Goal: Download file/media

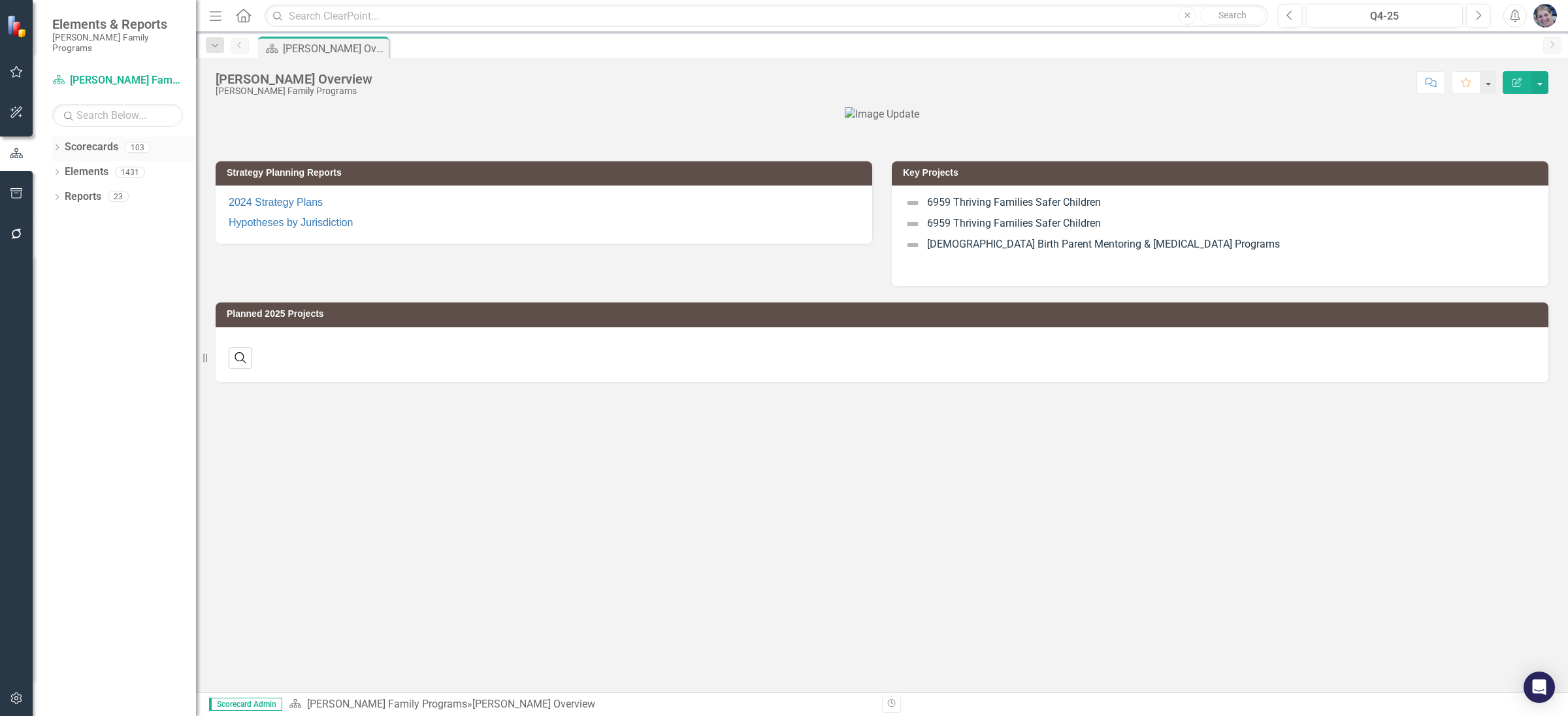
click at [55, 145] on icon "Dropdown" at bounding box center [56, 149] width 10 height 7
click at [59, 168] on icon "Dropdown" at bounding box center [63, 171] width 10 height 8
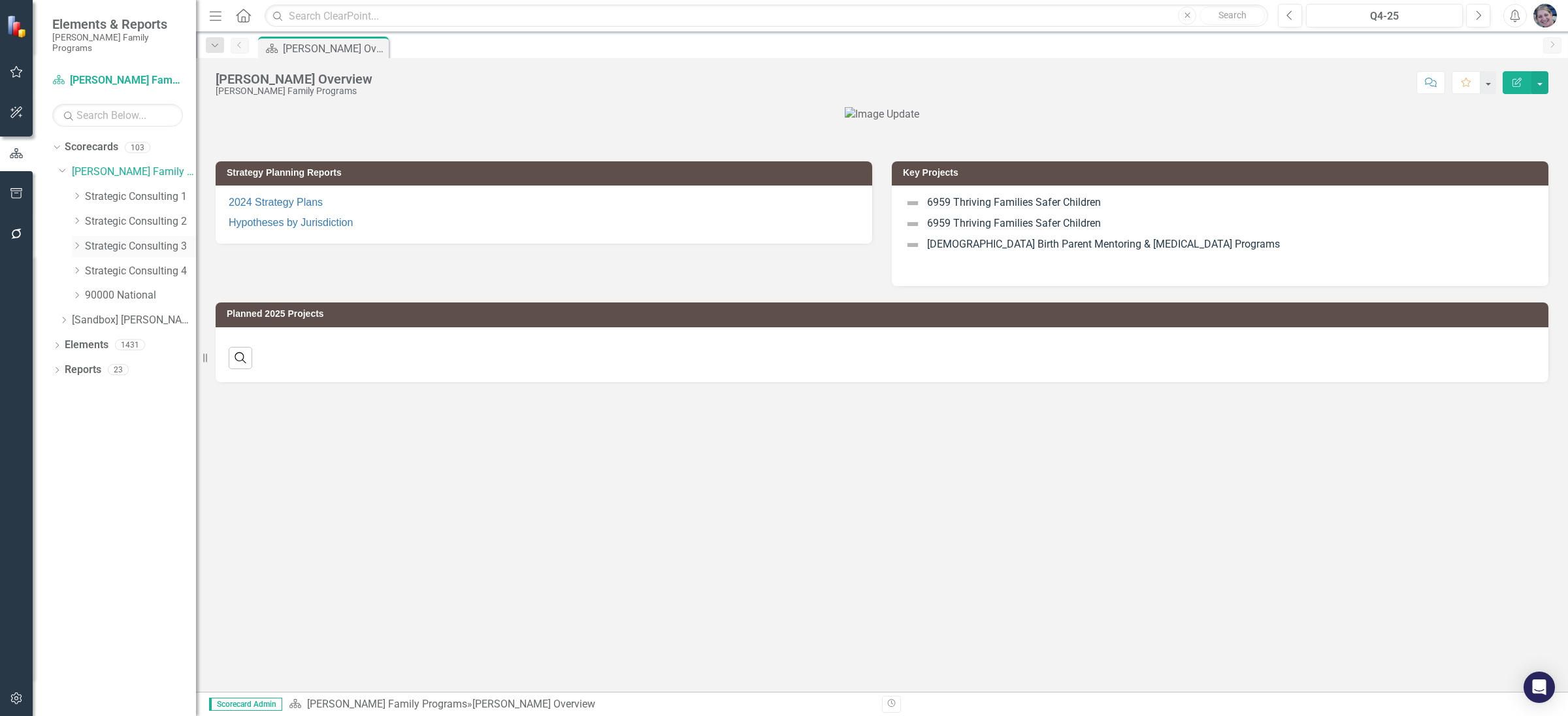
click at [77, 242] on icon "Dropdown" at bounding box center [76, 246] width 10 height 8
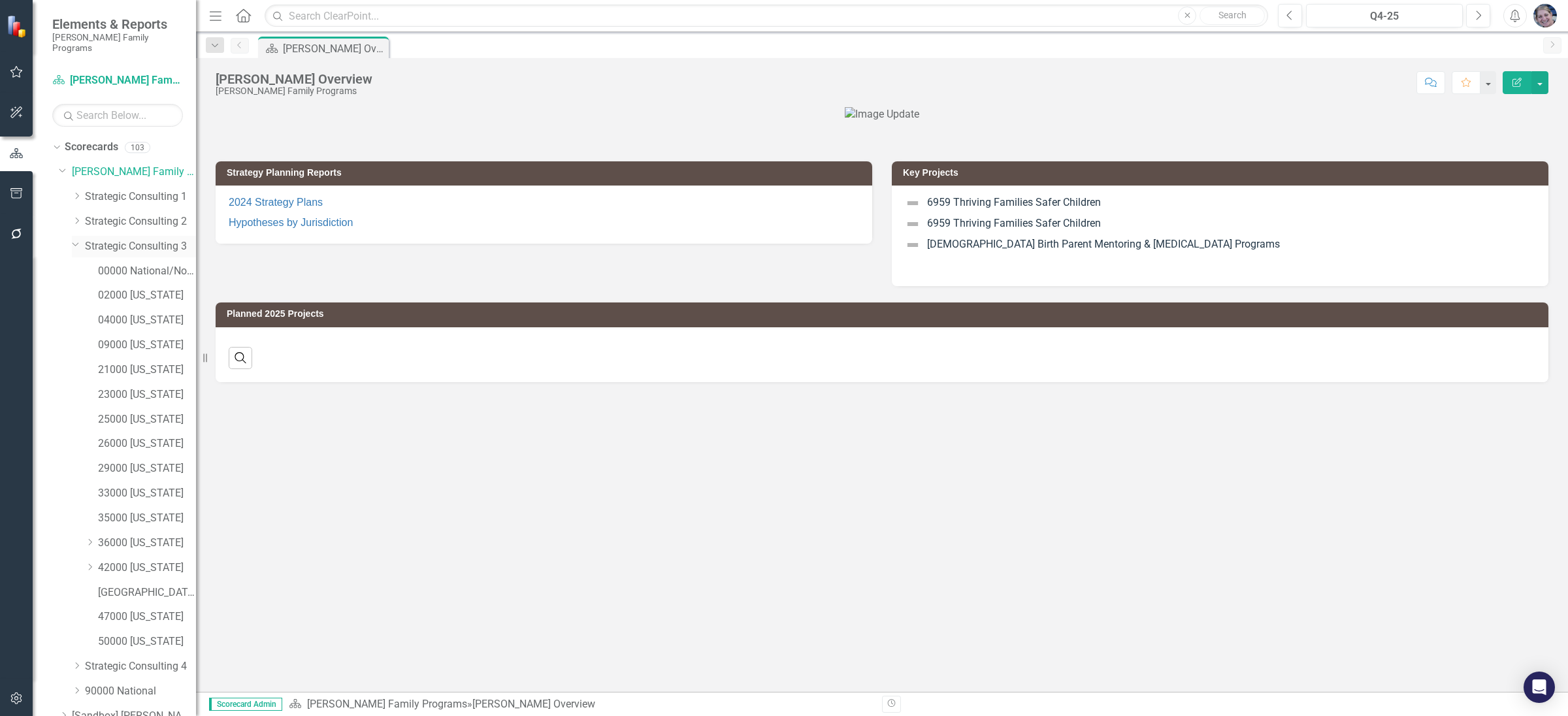
click at [138, 239] on link "Strategic Consulting 3" at bounding box center [140, 246] width 111 height 15
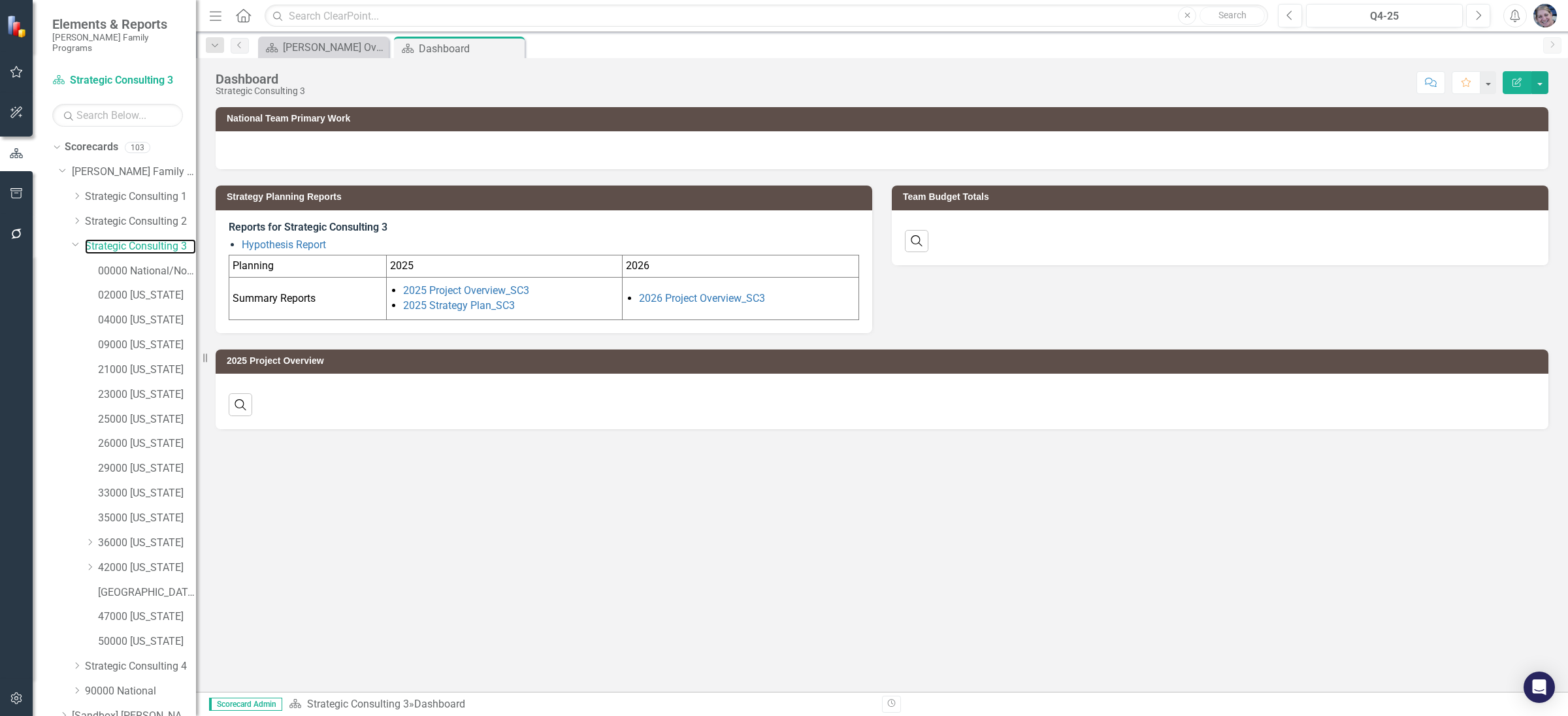
scroll to position [53, 0]
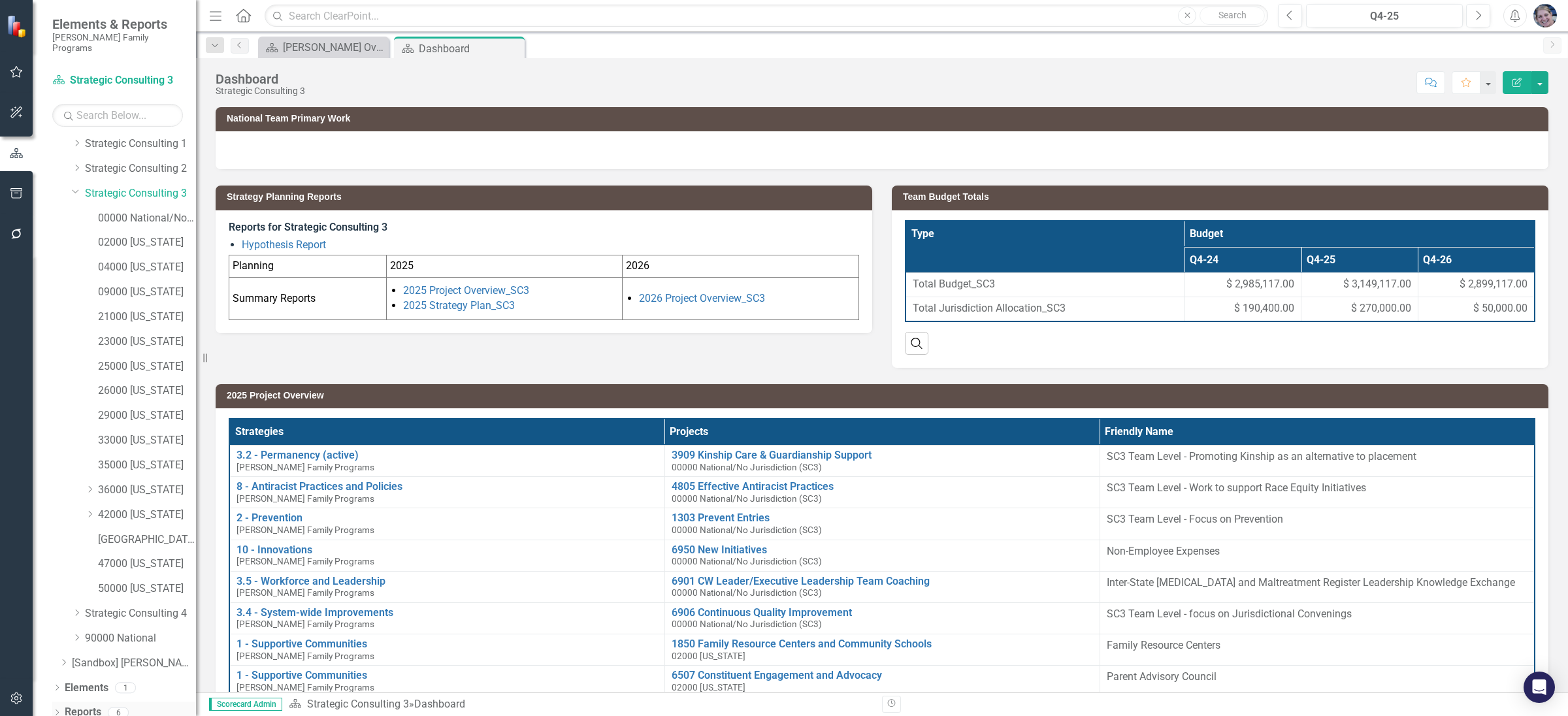
click at [60, 710] on icon "Dropdown" at bounding box center [56, 713] width 10 height 7
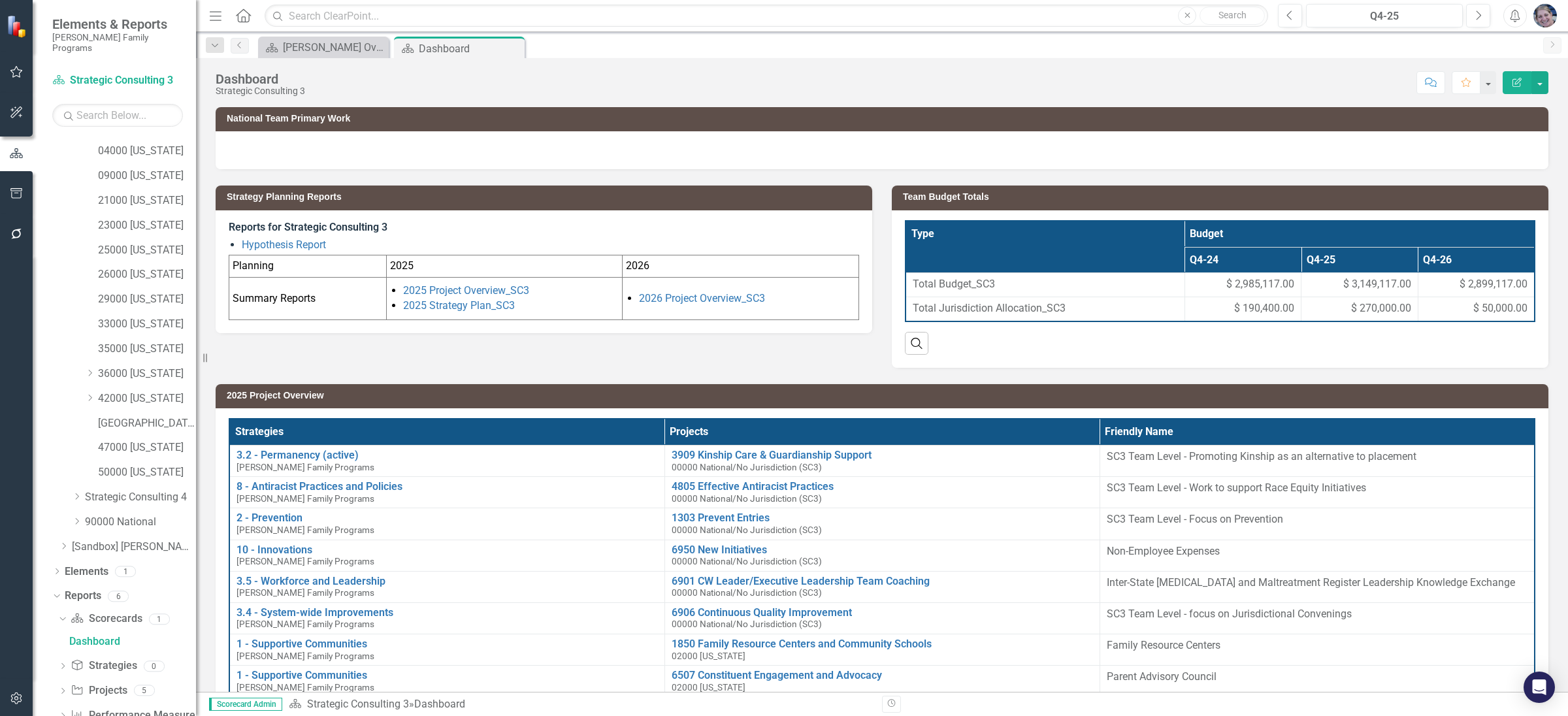
scroll to position [191, 0]
click at [61, 667] on icon "Dropdown" at bounding box center [62, 670] width 10 height 7
click at [151, 687] on div "2026 Project Overview_SC3" at bounding box center [132, 694] width 127 height 12
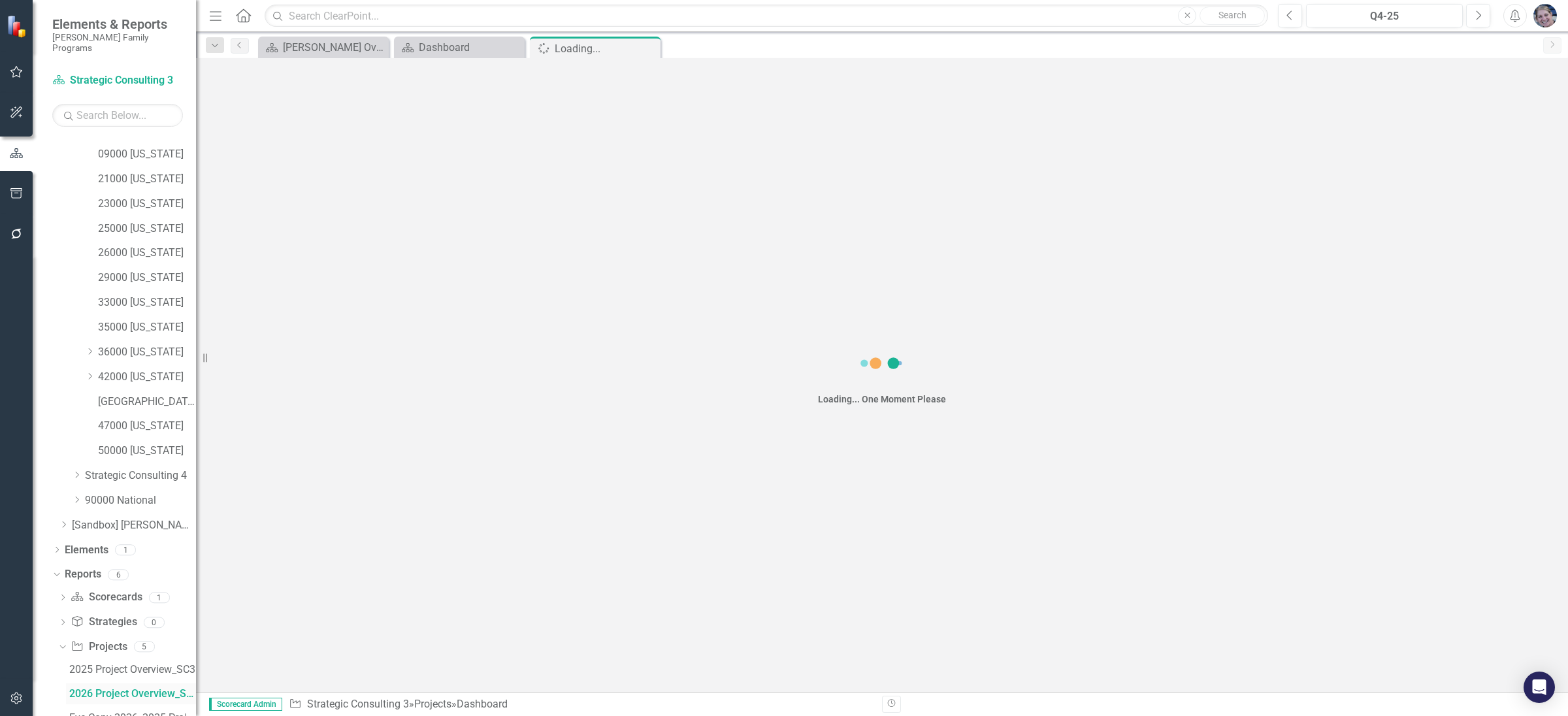
scroll to position [169, 0]
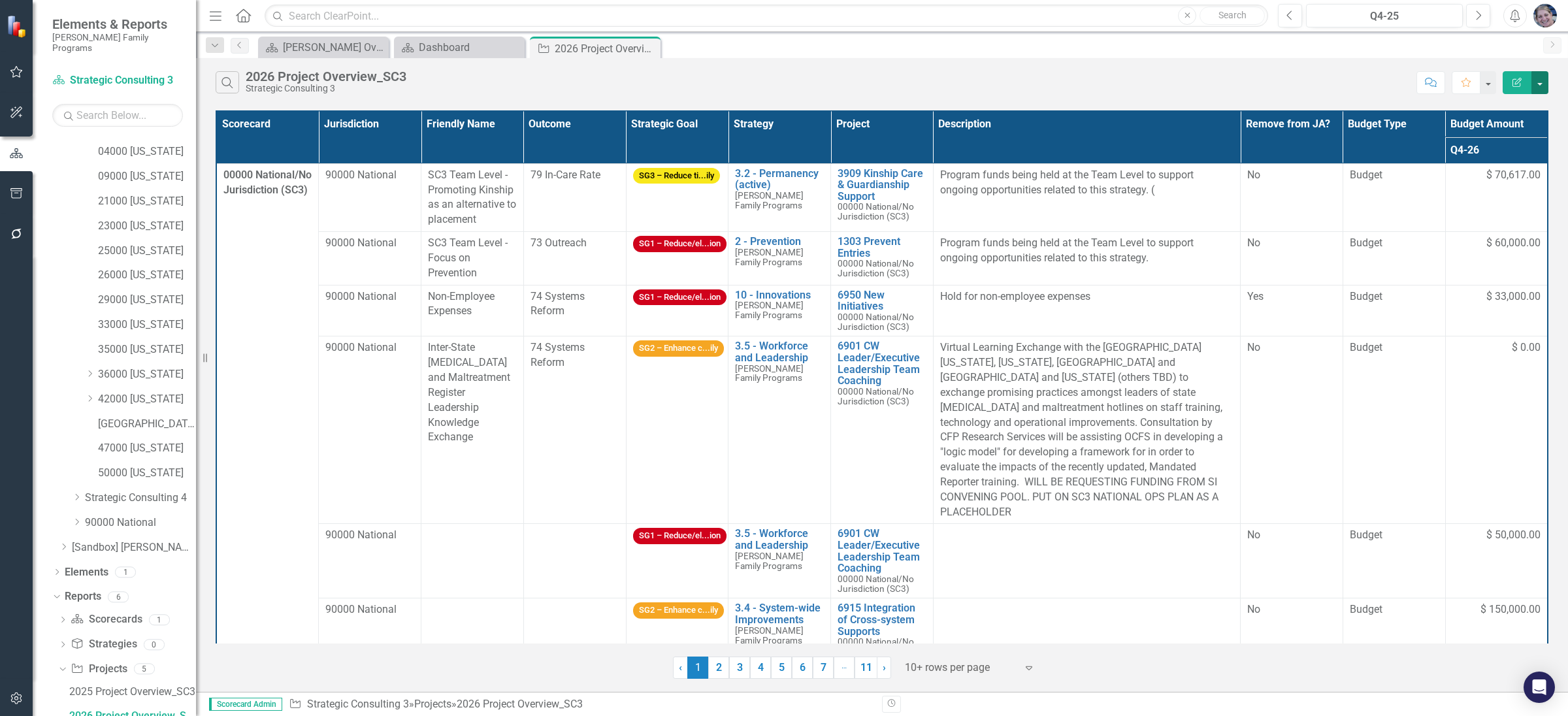
click at [1546, 83] on button "button" at bounding box center [1540, 82] width 17 height 22
click at [1496, 157] on link "Excel Export to Excel" at bounding box center [1495, 158] width 103 height 24
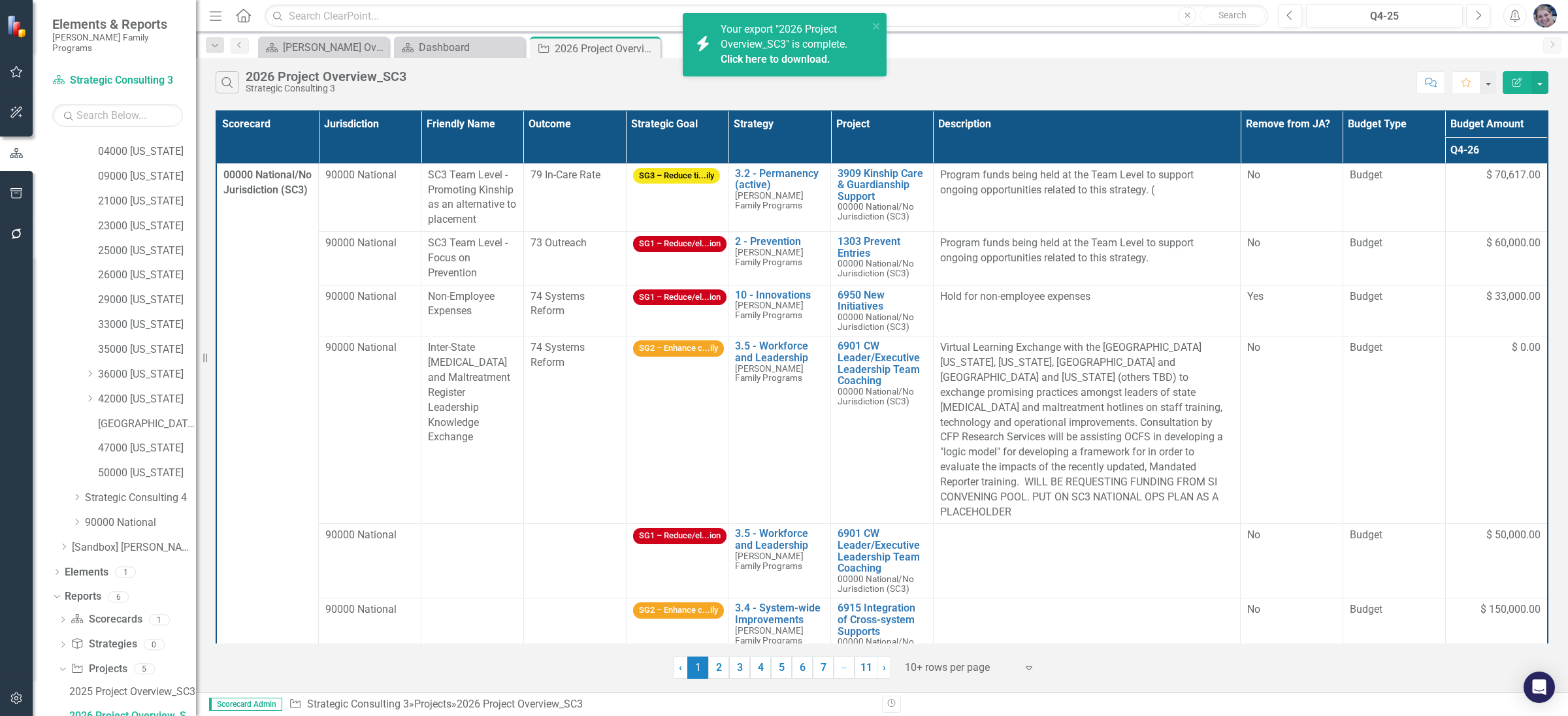
click at [814, 60] on link "Click here to download." at bounding box center [775, 59] width 110 height 12
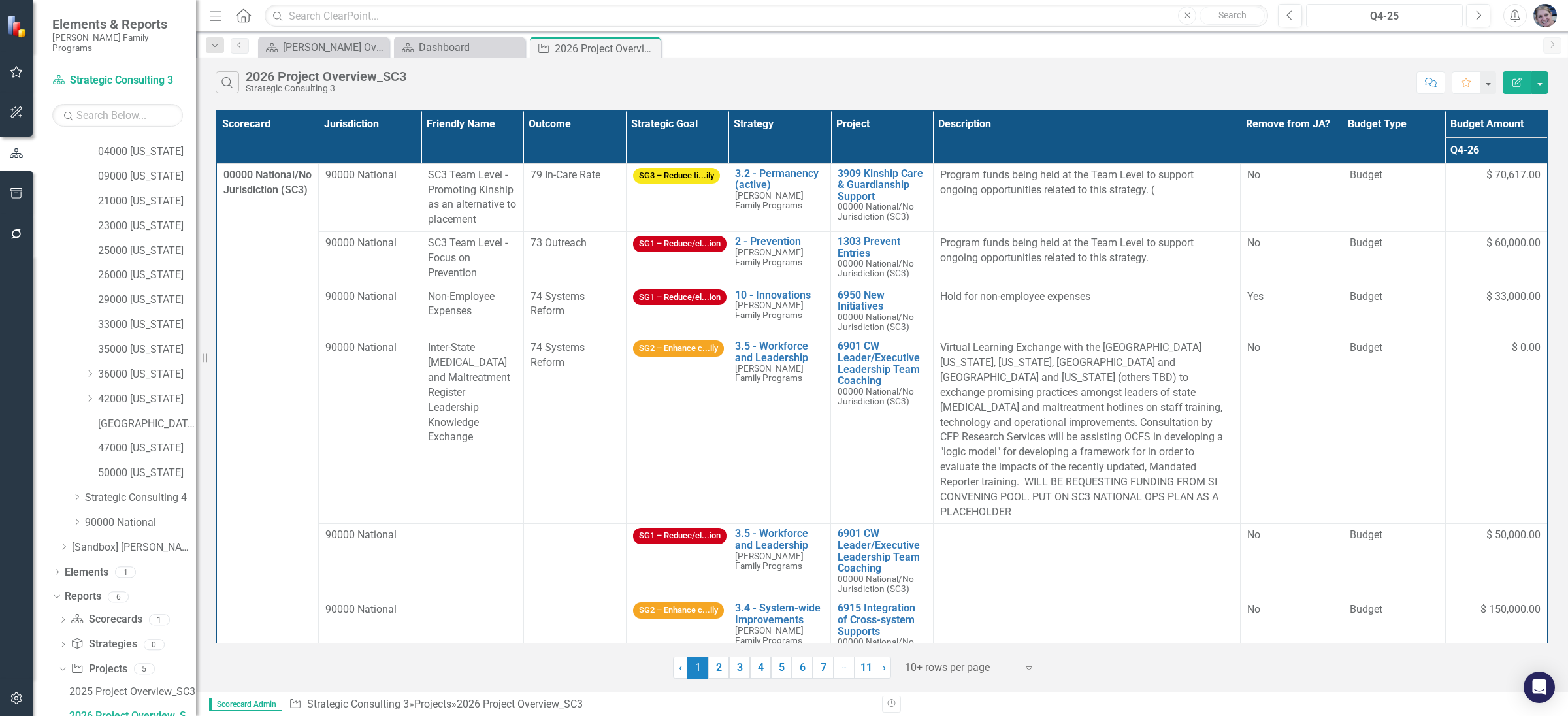
click at [1396, 17] on div "Q4-25" at bounding box center [1384, 16] width 148 height 16
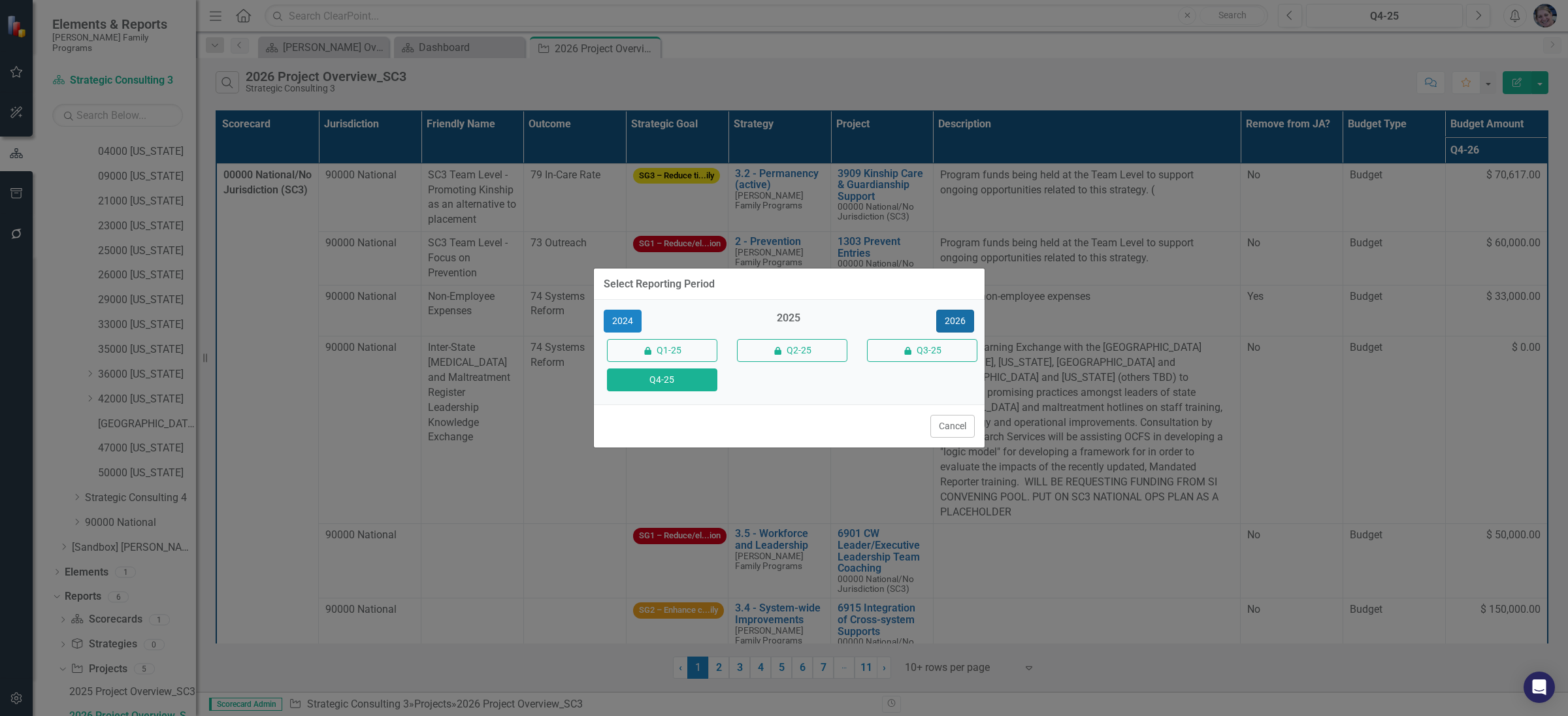
click at [963, 317] on button "2026" at bounding box center [956, 321] width 38 height 22
click at [670, 375] on button "Q4-26" at bounding box center [662, 380] width 111 height 22
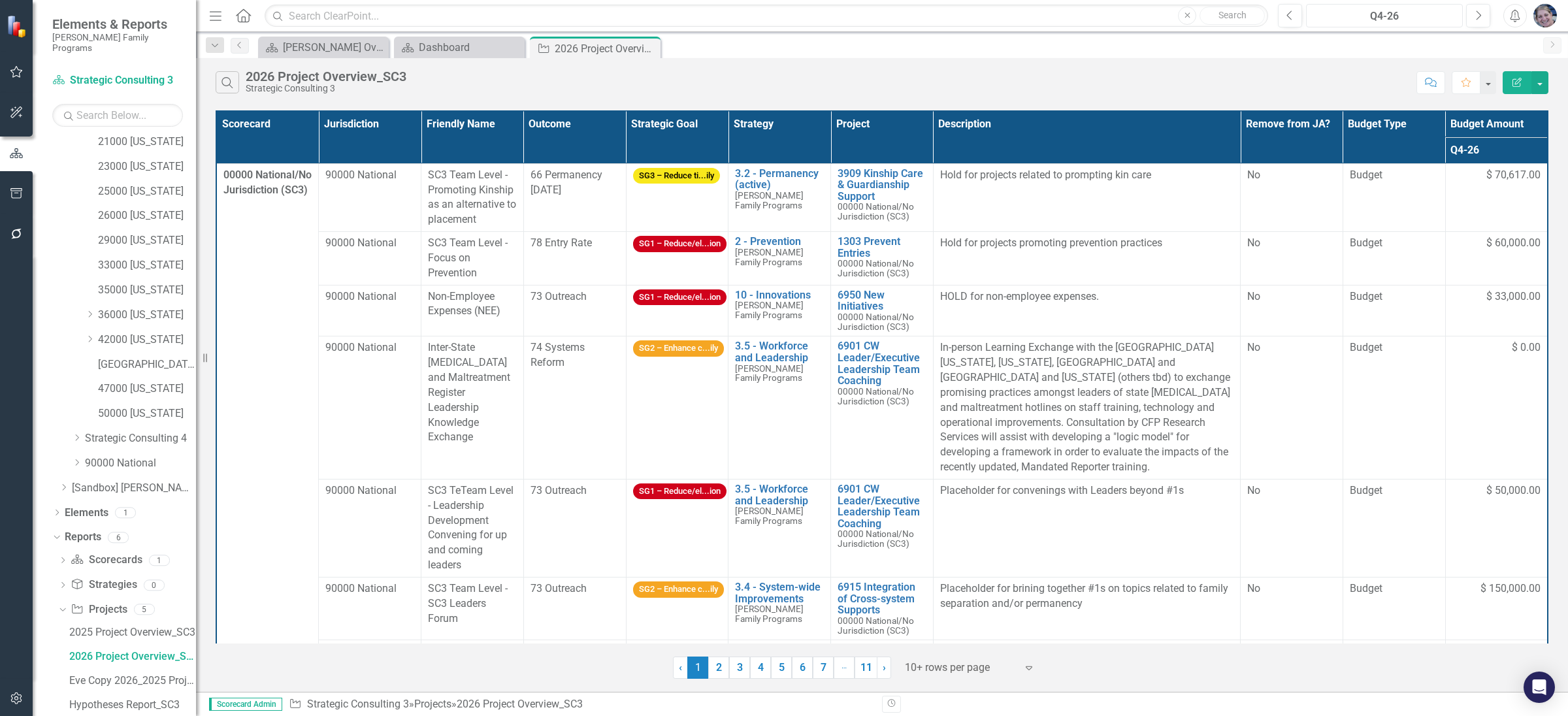
scroll to position [288, 0]
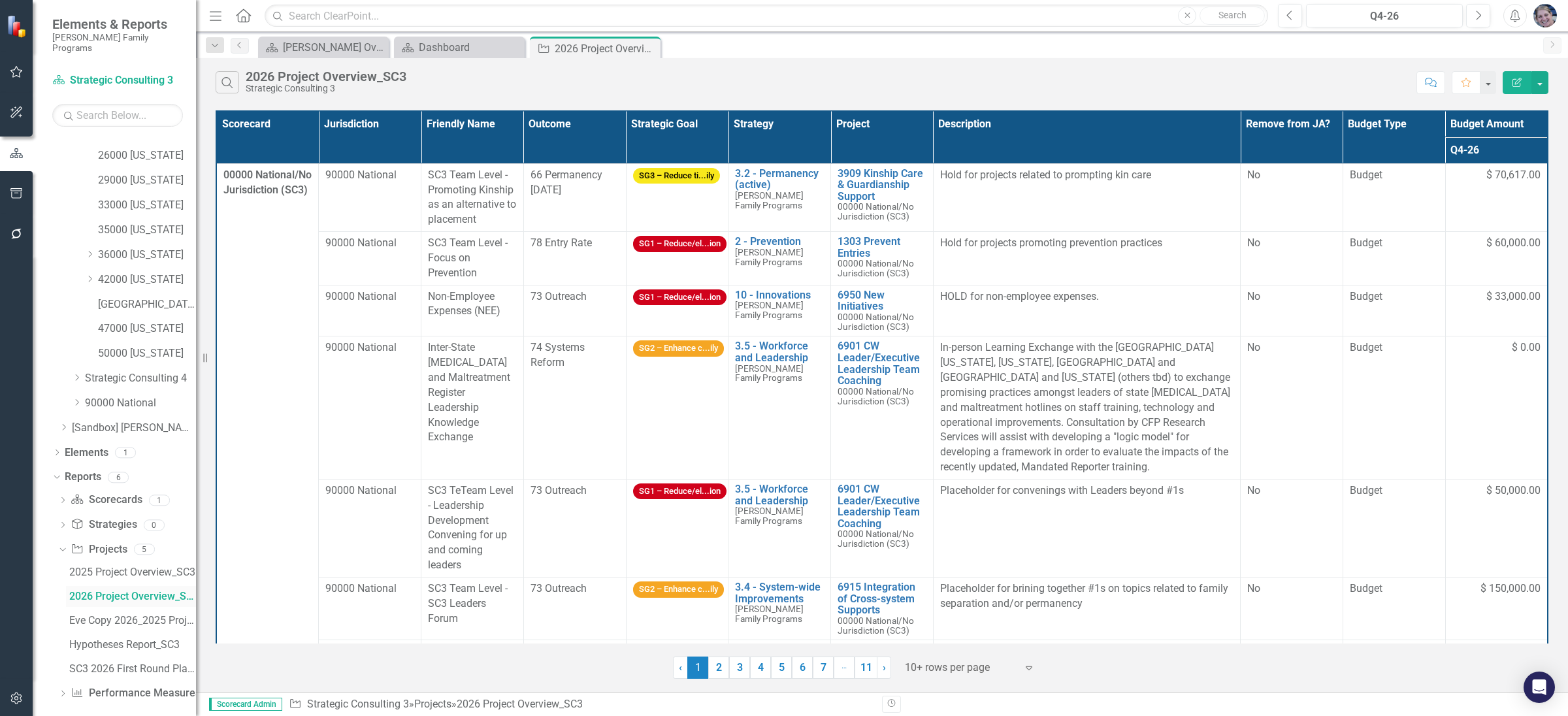
click at [150, 591] on div "2026 Project Overview_SC3" at bounding box center [132, 597] width 127 height 12
click at [1546, 84] on button "button" at bounding box center [1540, 82] width 17 height 22
click at [1506, 159] on link "Excel Export to Excel" at bounding box center [1495, 158] width 103 height 24
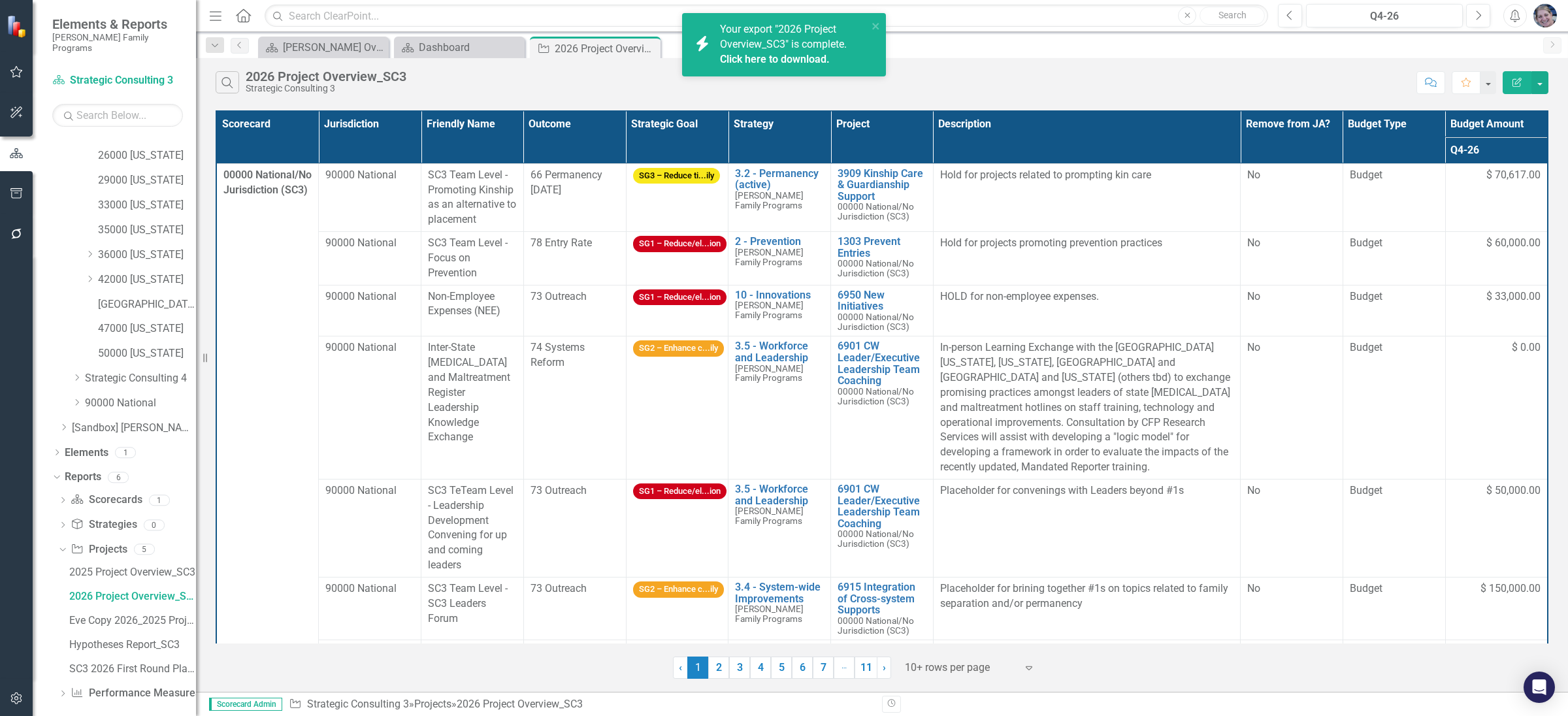
click at [786, 61] on link "Click here to download." at bounding box center [775, 59] width 110 height 12
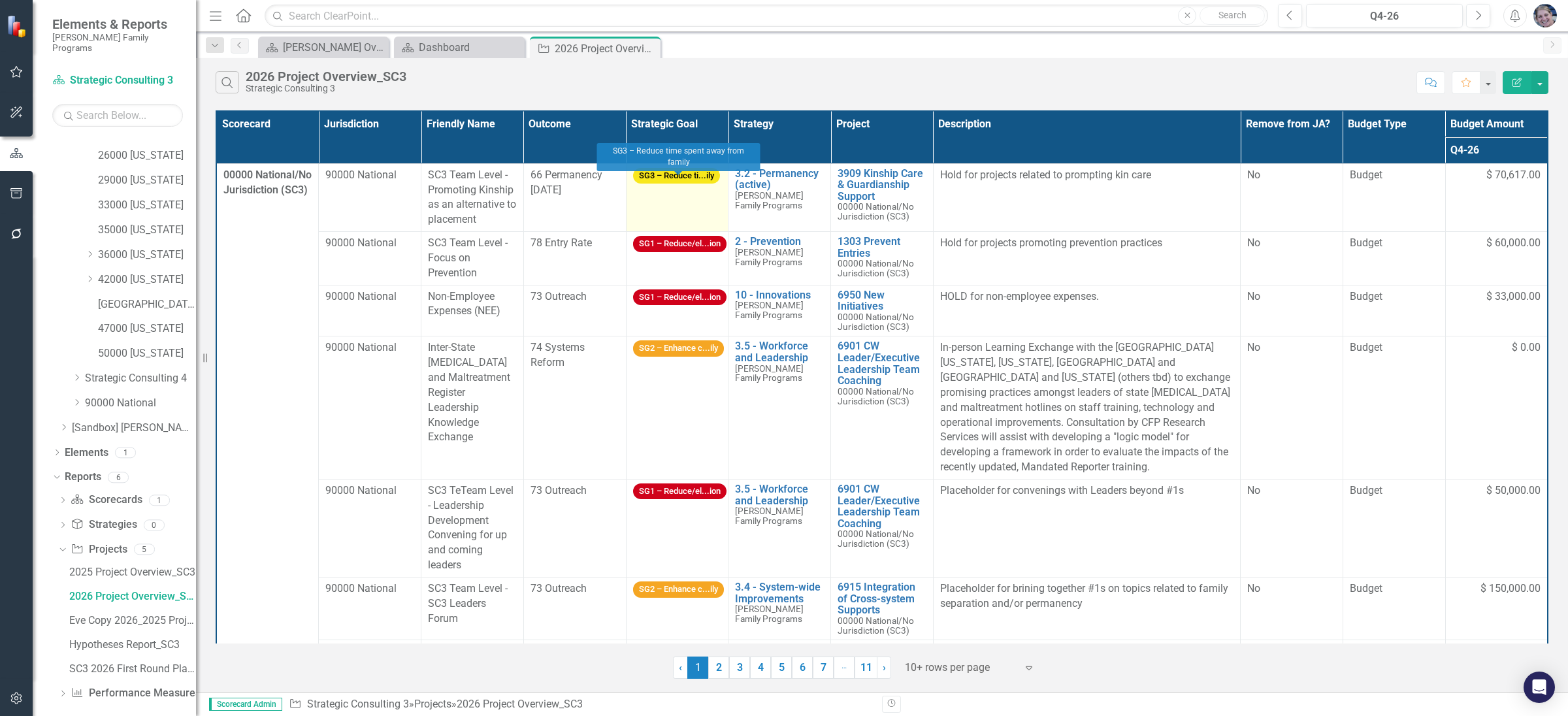
click at [676, 175] on span "SG3 – Reduce ti...ily" at bounding box center [676, 176] width 86 height 16
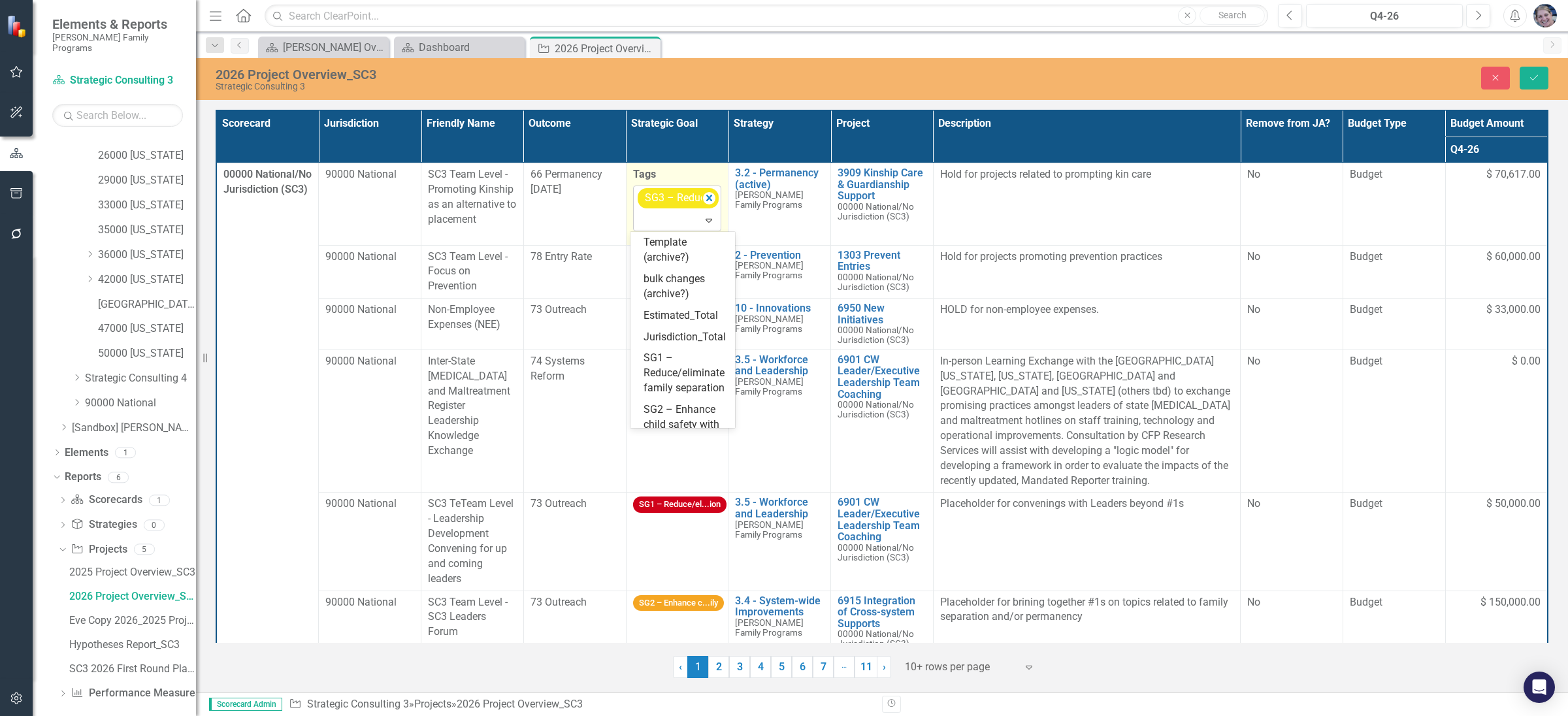
click at [676, 192] on span "SG3 – Reduce time spent away from family" at bounding box center [746, 197] width 202 height 12
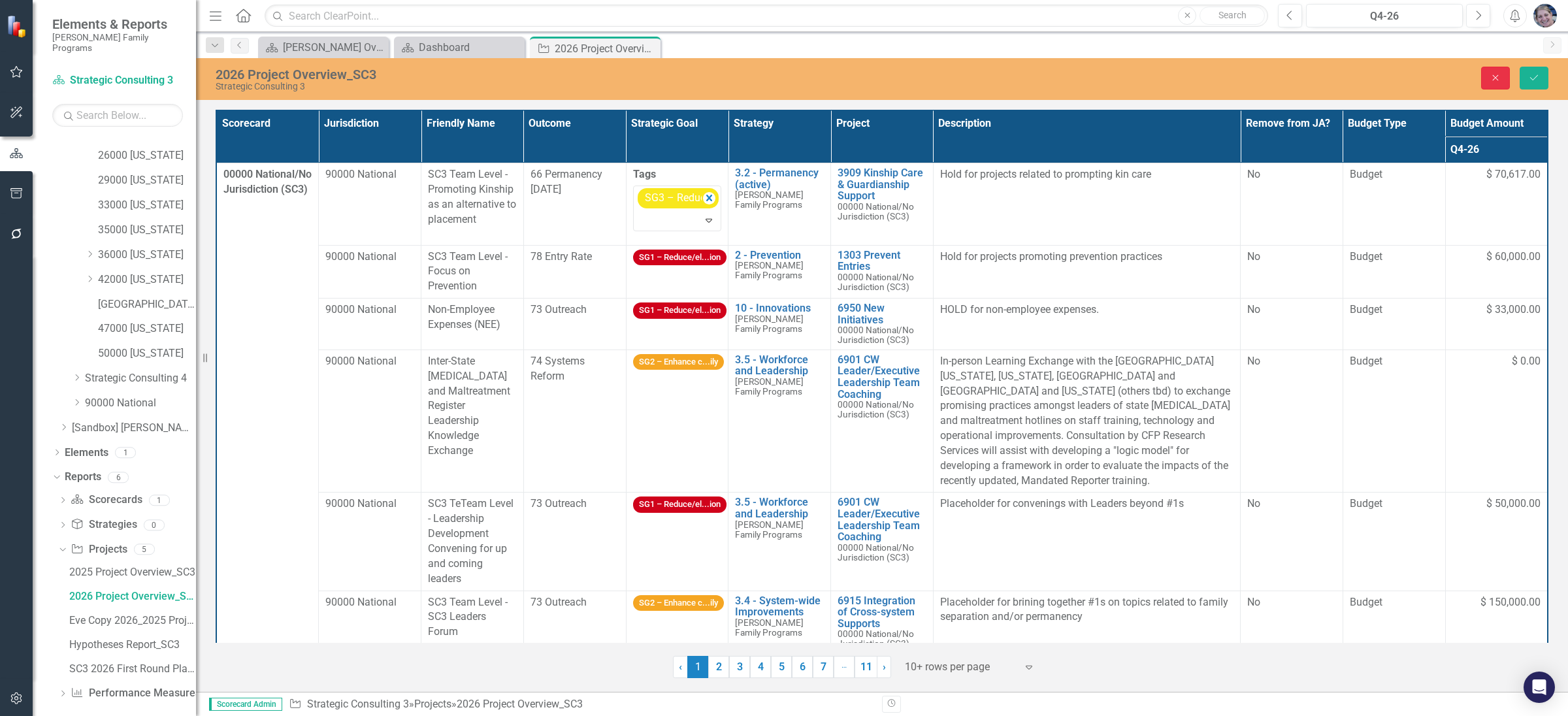
click at [1502, 80] on button "Close" at bounding box center [1495, 78] width 29 height 22
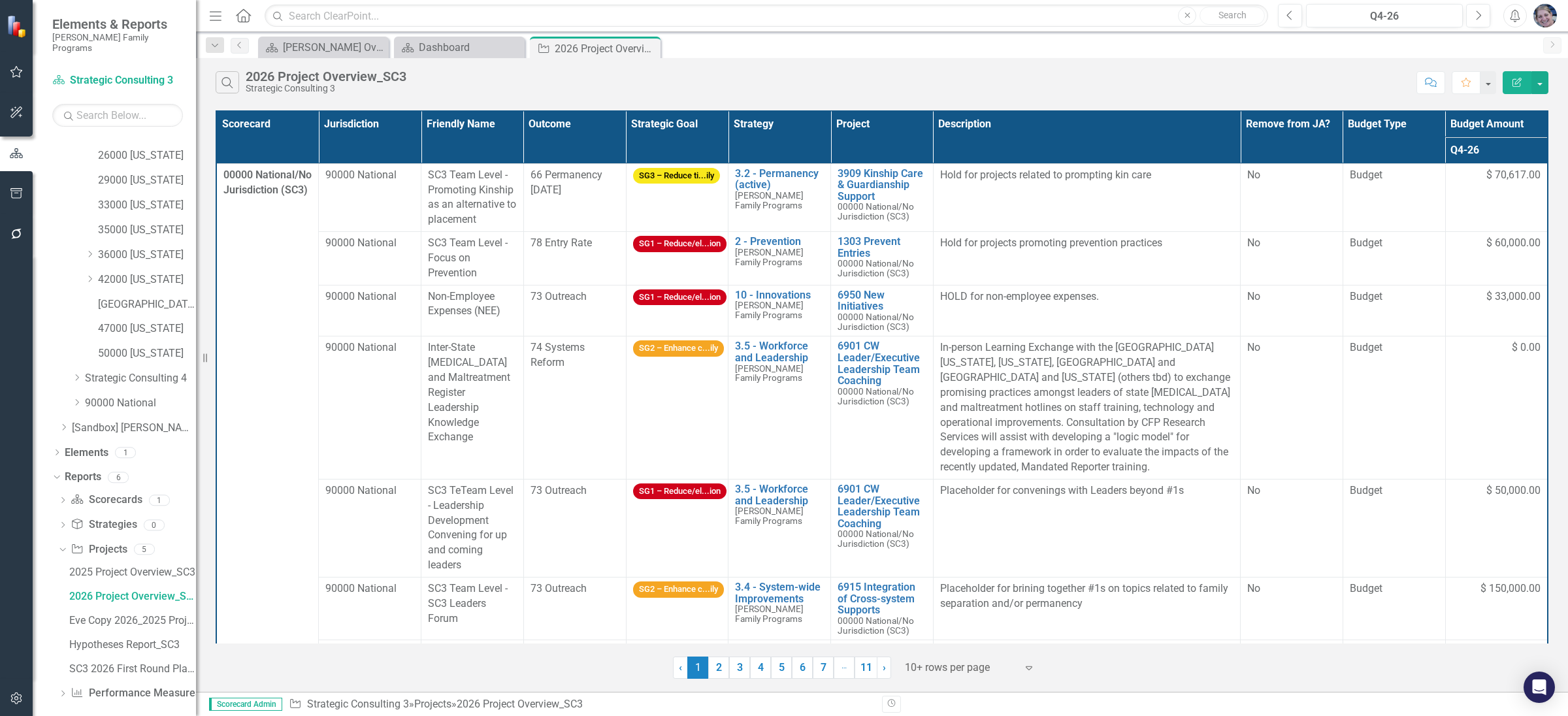
drag, startPoint x: 651, startPoint y: 52, endPoint x: 636, endPoint y: 54, distance: 15.1
click at [0, 0] on icon "Close" at bounding box center [0, 0] width 0 height 0
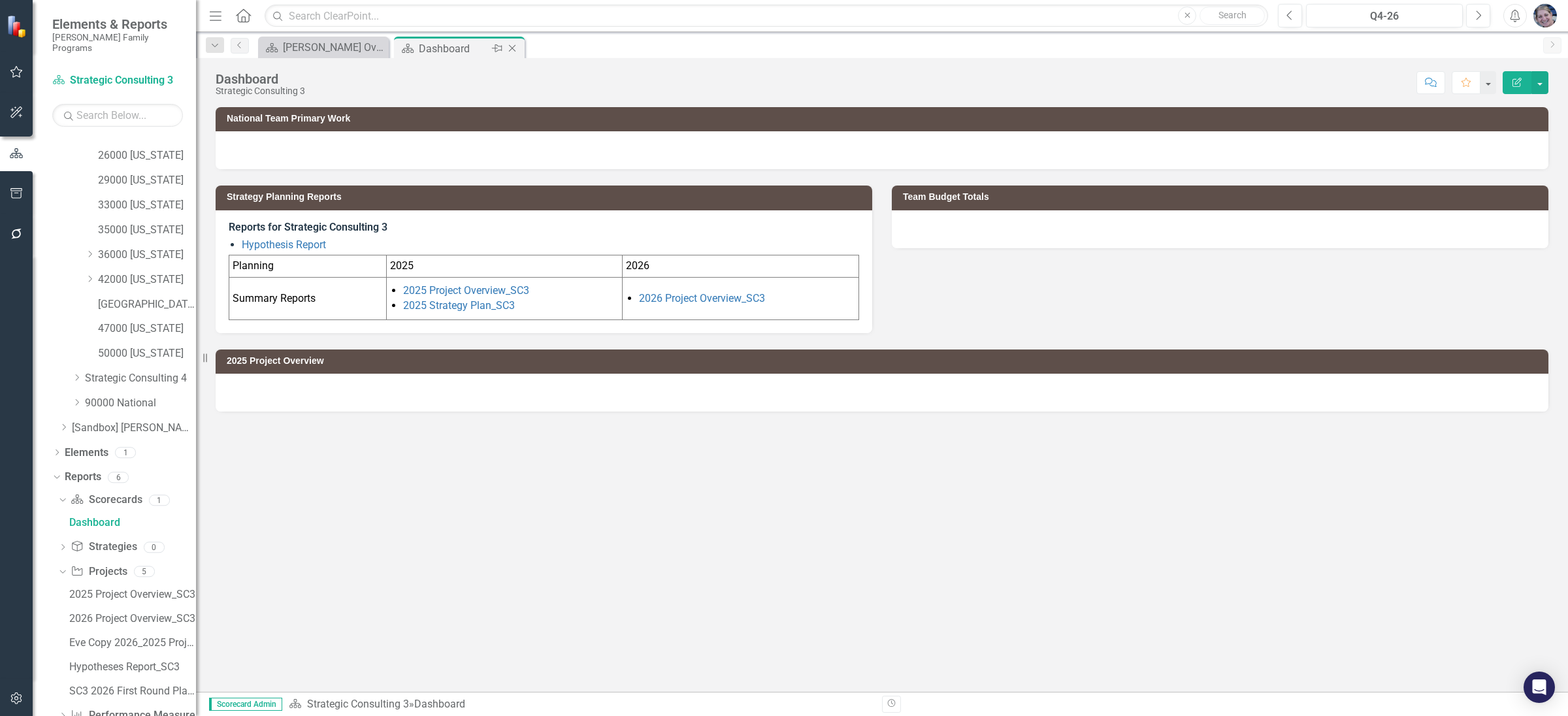
scroll to position [95, 0]
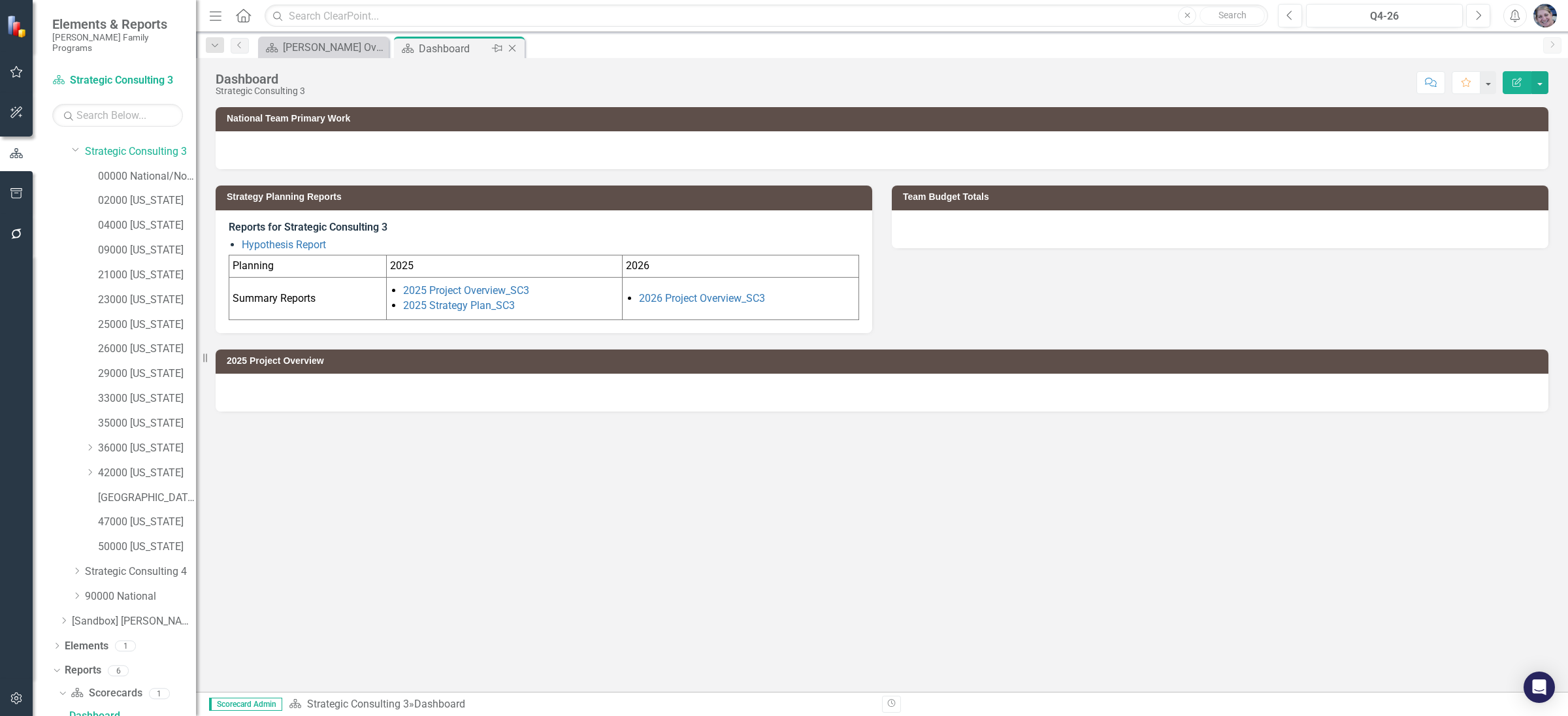
click at [515, 49] on icon "Close" at bounding box center [512, 48] width 13 height 10
